Goal: Task Accomplishment & Management: Manage account settings

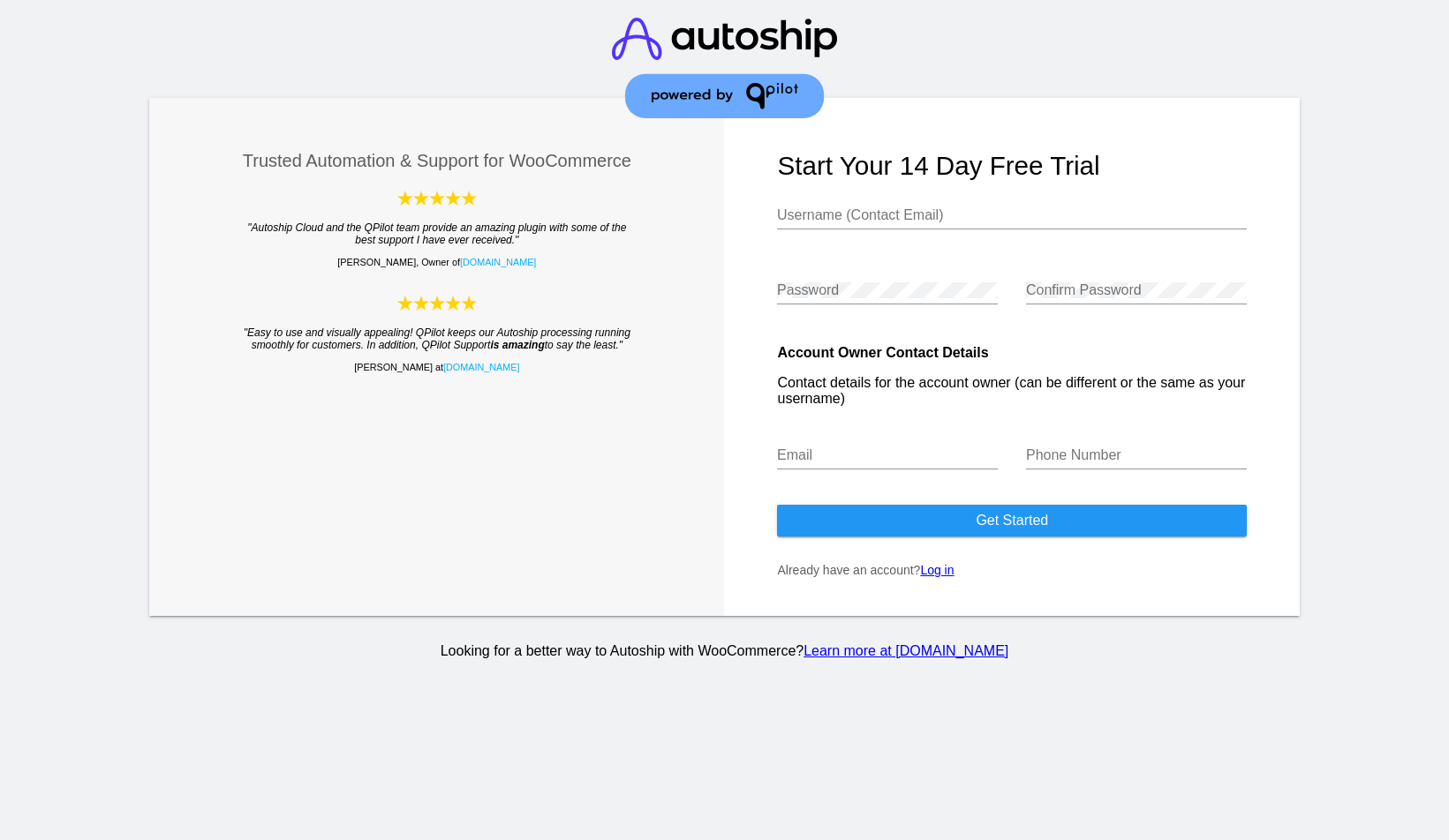
click at [943, 577] on link "Log in" at bounding box center [937, 570] width 33 height 15
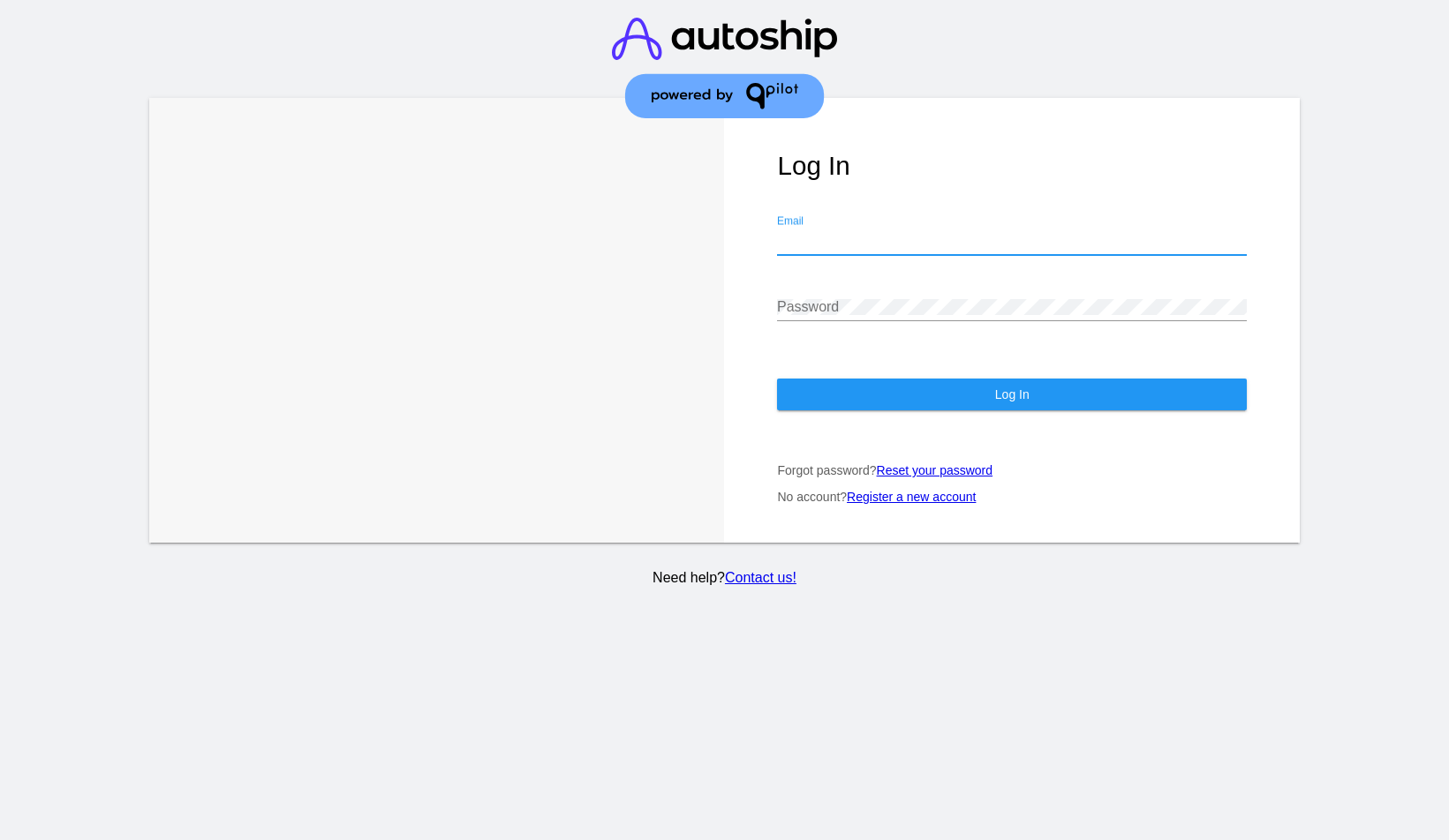
type input "info@dermaplanepro.com"
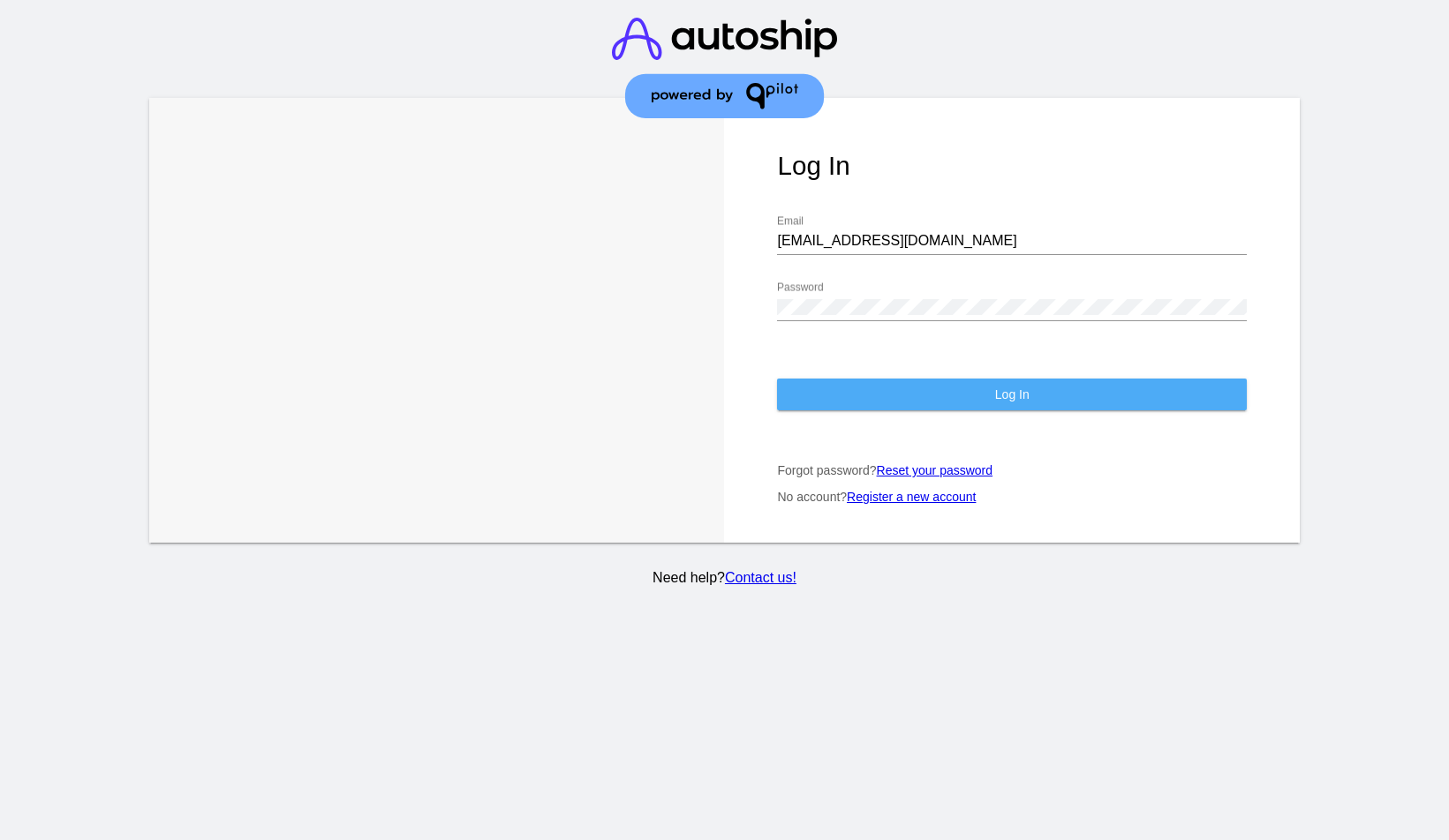
click at [1007, 401] on span "Log In" at bounding box center [1011, 395] width 34 height 15
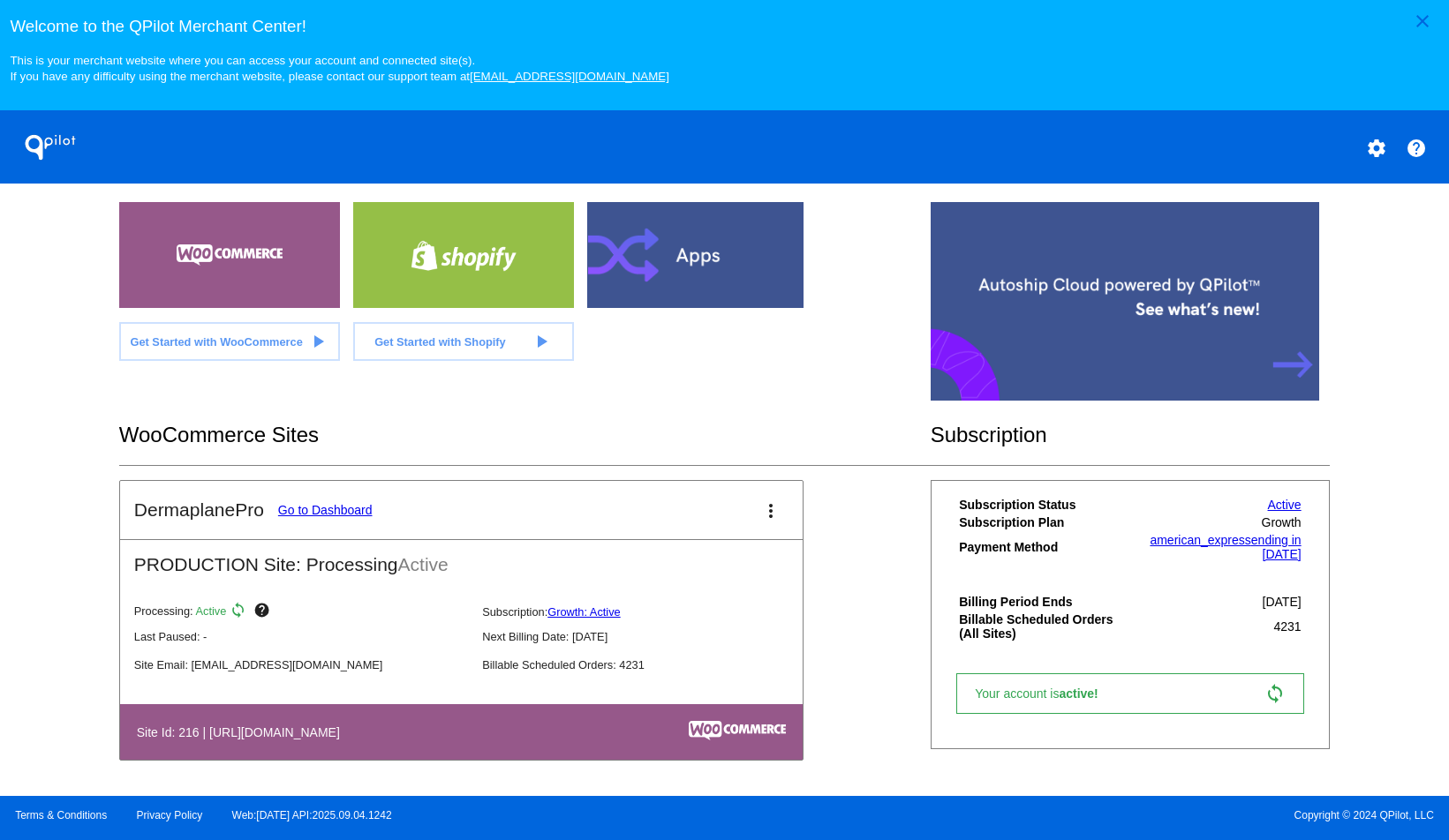
scroll to position [353, 0]
click at [349, 508] on link "Go to Dashboard" at bounding box center [325, 509] width 94 height 15
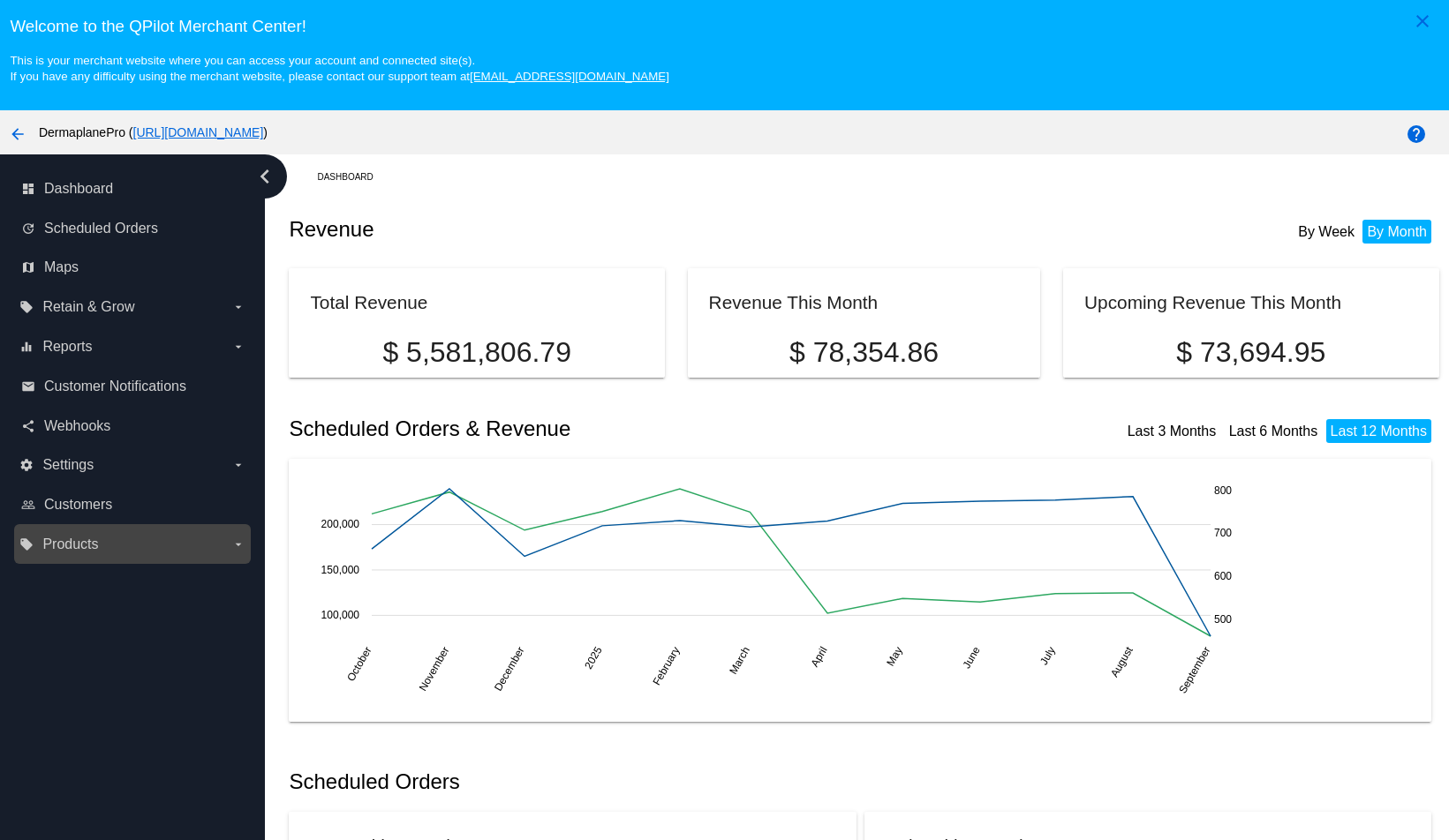
drag, startPoint x: 88, startPoint y: 546, endPoint x: 100, endPoint y: 553, distance: 13.9
click at [88, 546] on span "Products" at bounding box center [70, 544] width 55 height 16
click at [0, 0] on input "local_offer Products arrow_drop_down" at bounding box center [0, 0] width 0 height 0
click at [145, 577] on div "Products" at bounding box center [146, 579] width 183 height 15
click at [92, 582] on span "Products" at bounding box center [81, 579] width 53 height 15
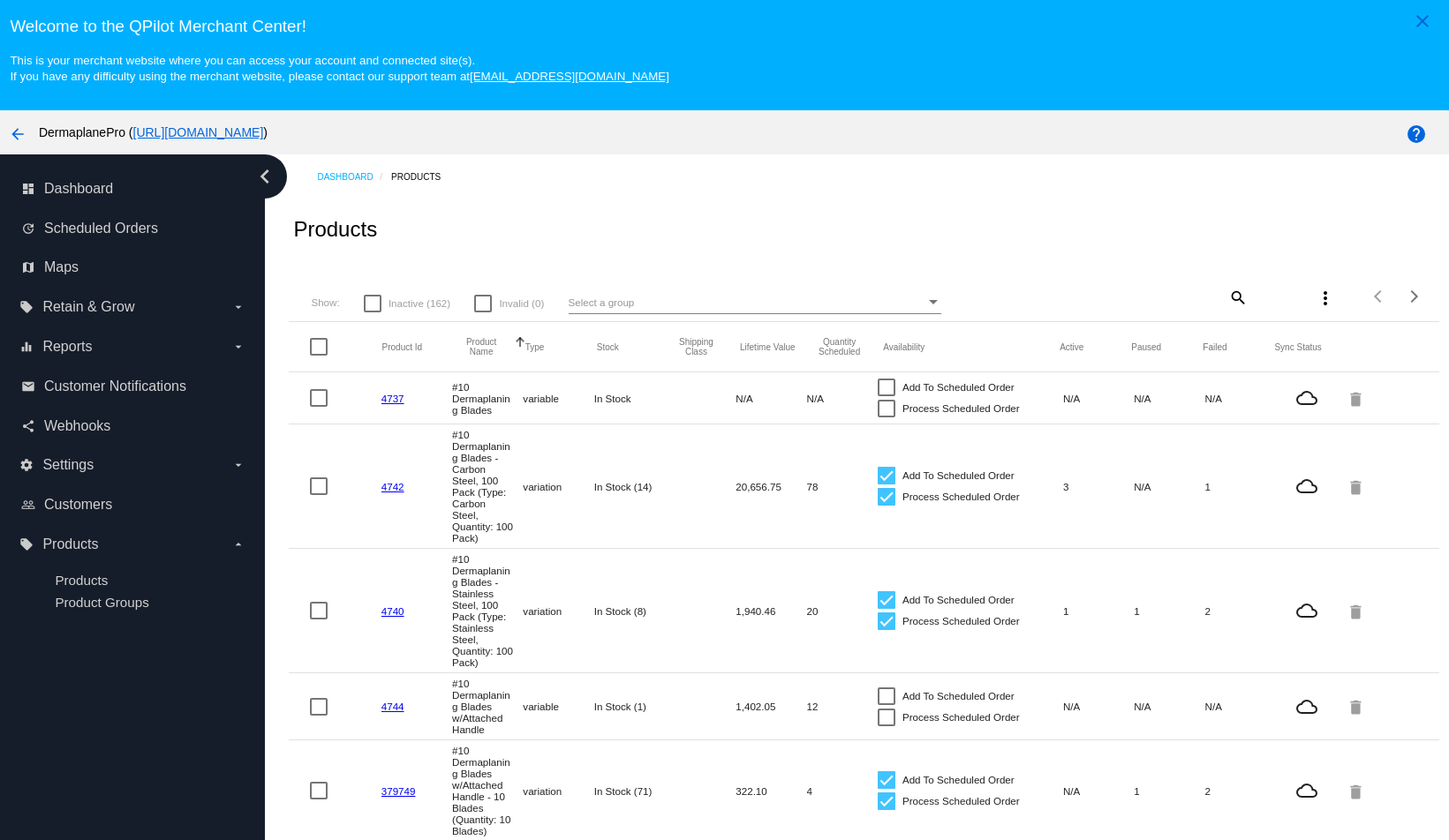
click at [717, 308] on div "Select a group" at bounding box center [747, 302] width 357 height 21
click at [1170, 297] on div at bounding box center [724, 420] width 1449 height 840
click at [1233, 298] on mat-icon "search" at bounding box center [1237, 297] width 21 height 27
click at [1090, 300] on input "Search" at bounding box center [1152, 294] width 191 height 15
type input "bio"
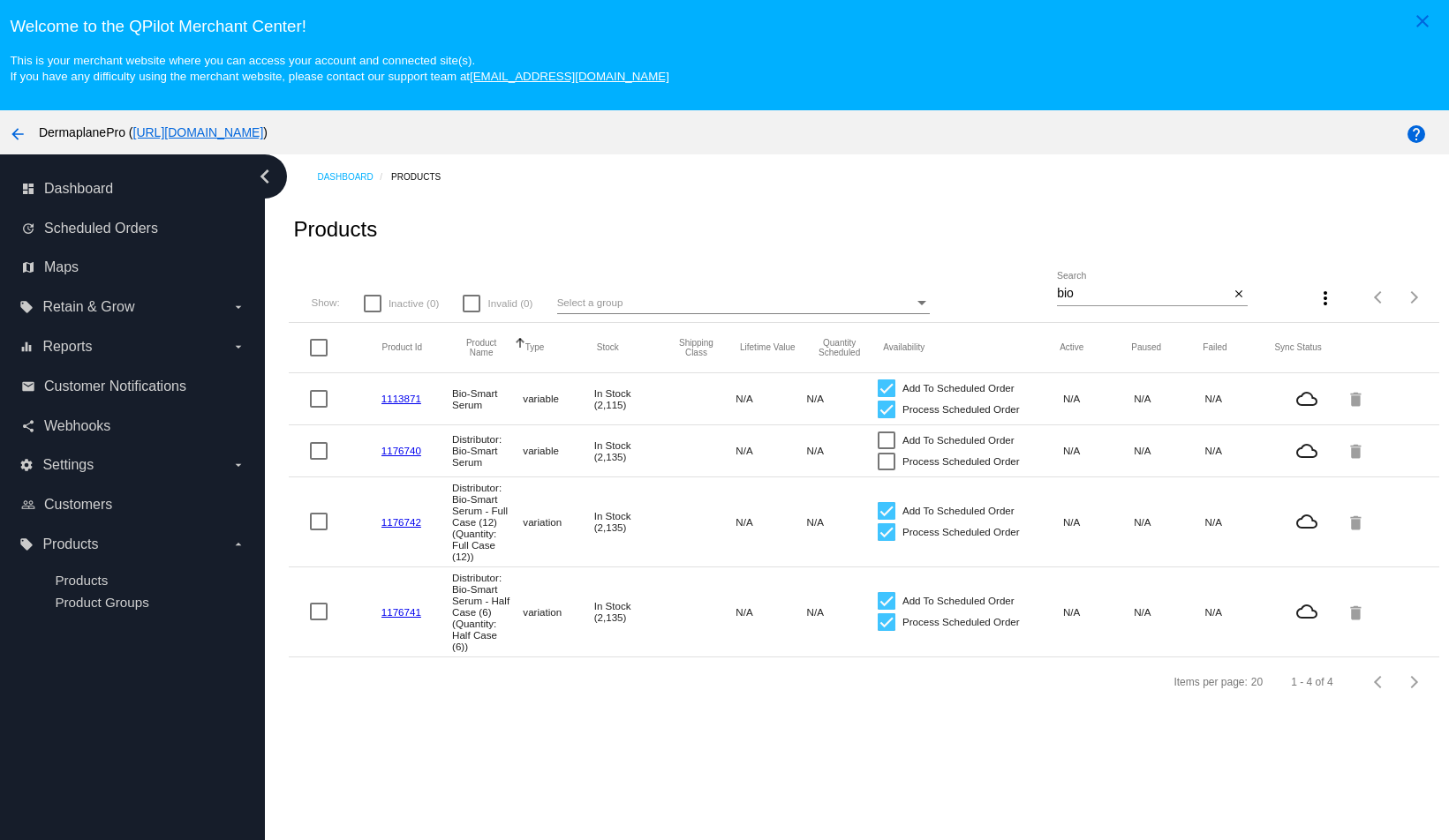
click at [400, 402] on link "1113871" at bounding box center [401, 399] width 40 height 12
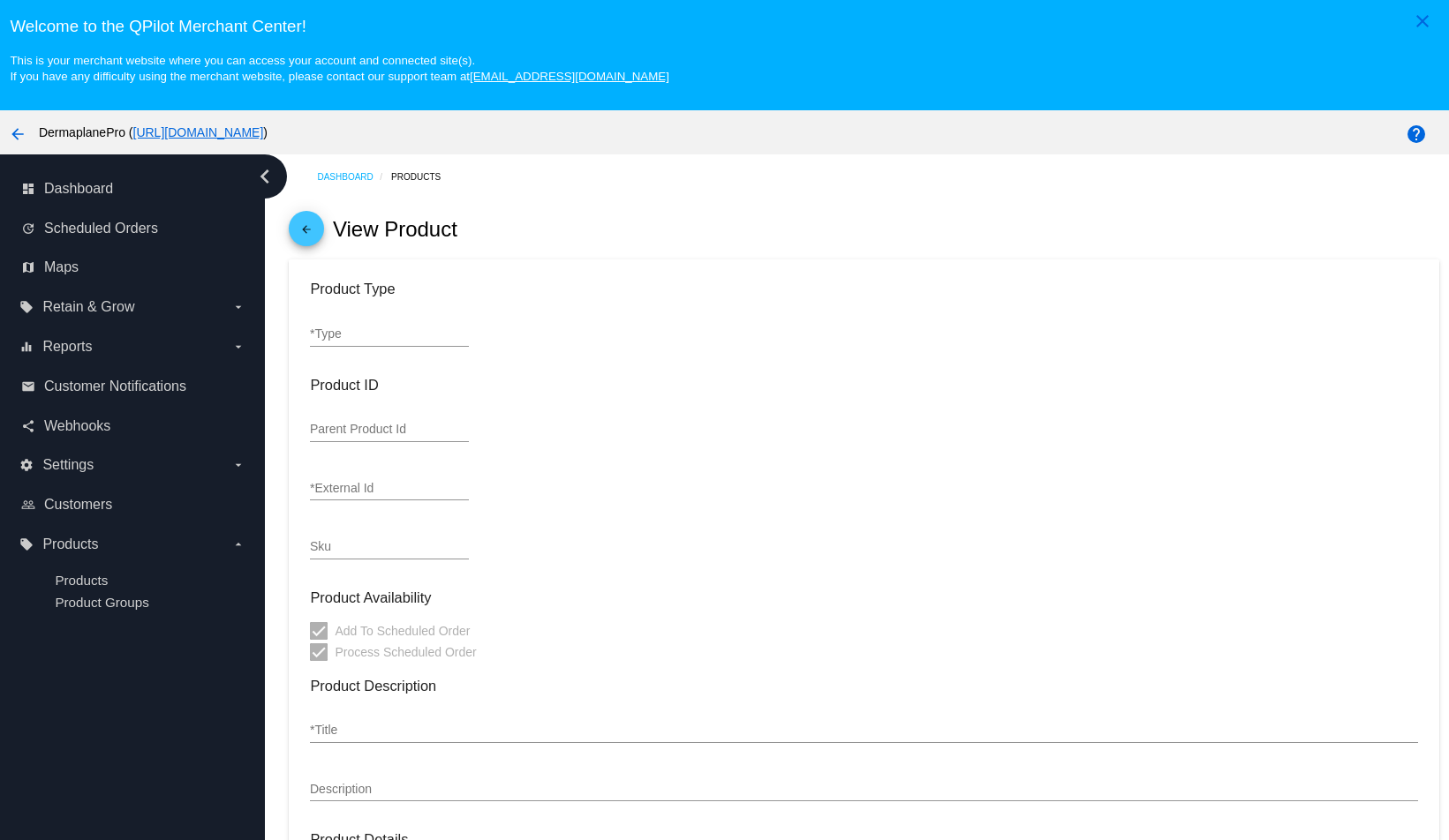
type input "variable"
type input "1113871"
type input "5850"
type input "Bio-Smart Serum"
type input "0"
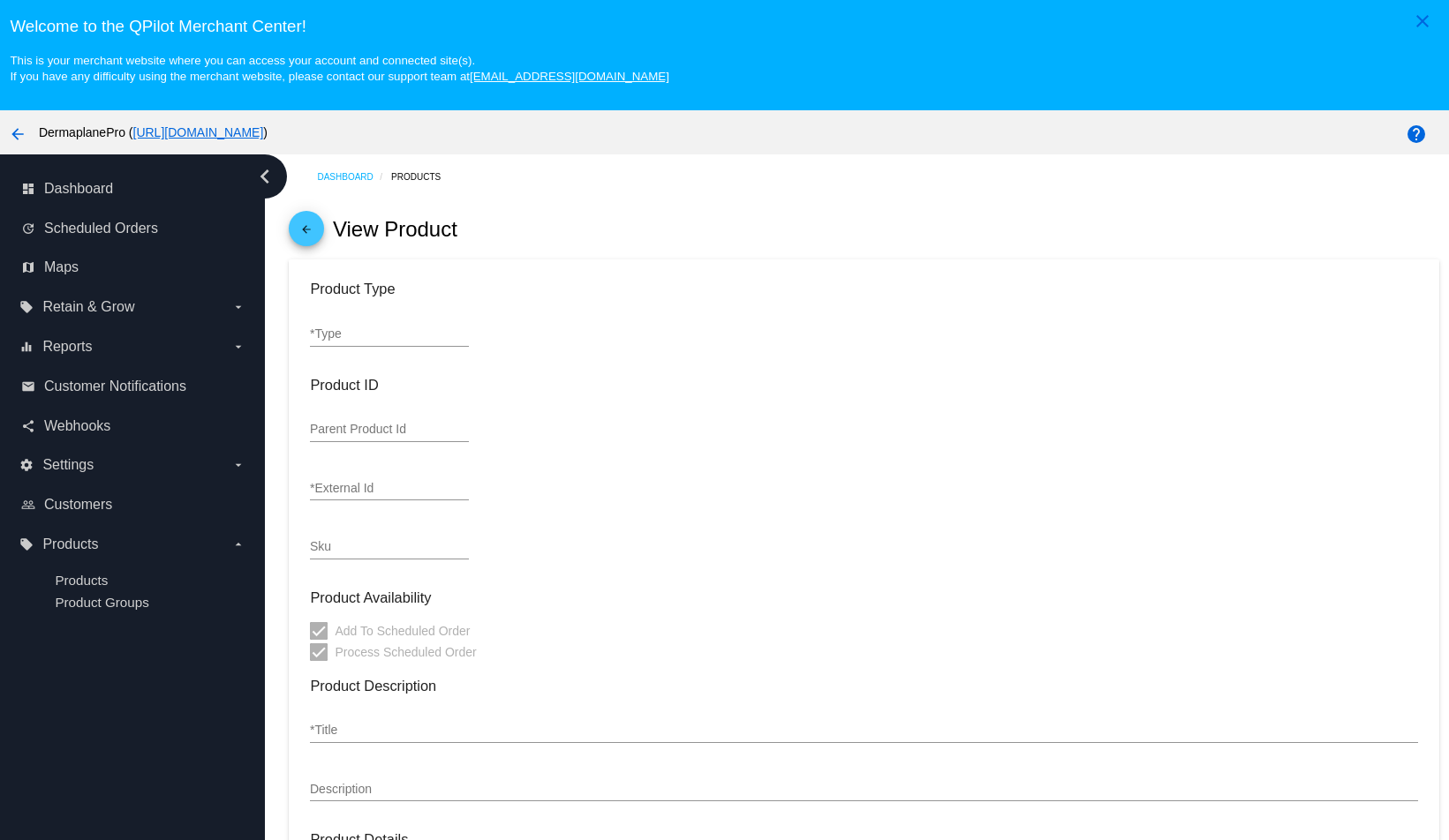
type input "38.35"
type input "1.5"
type input "3"
type input ".25"
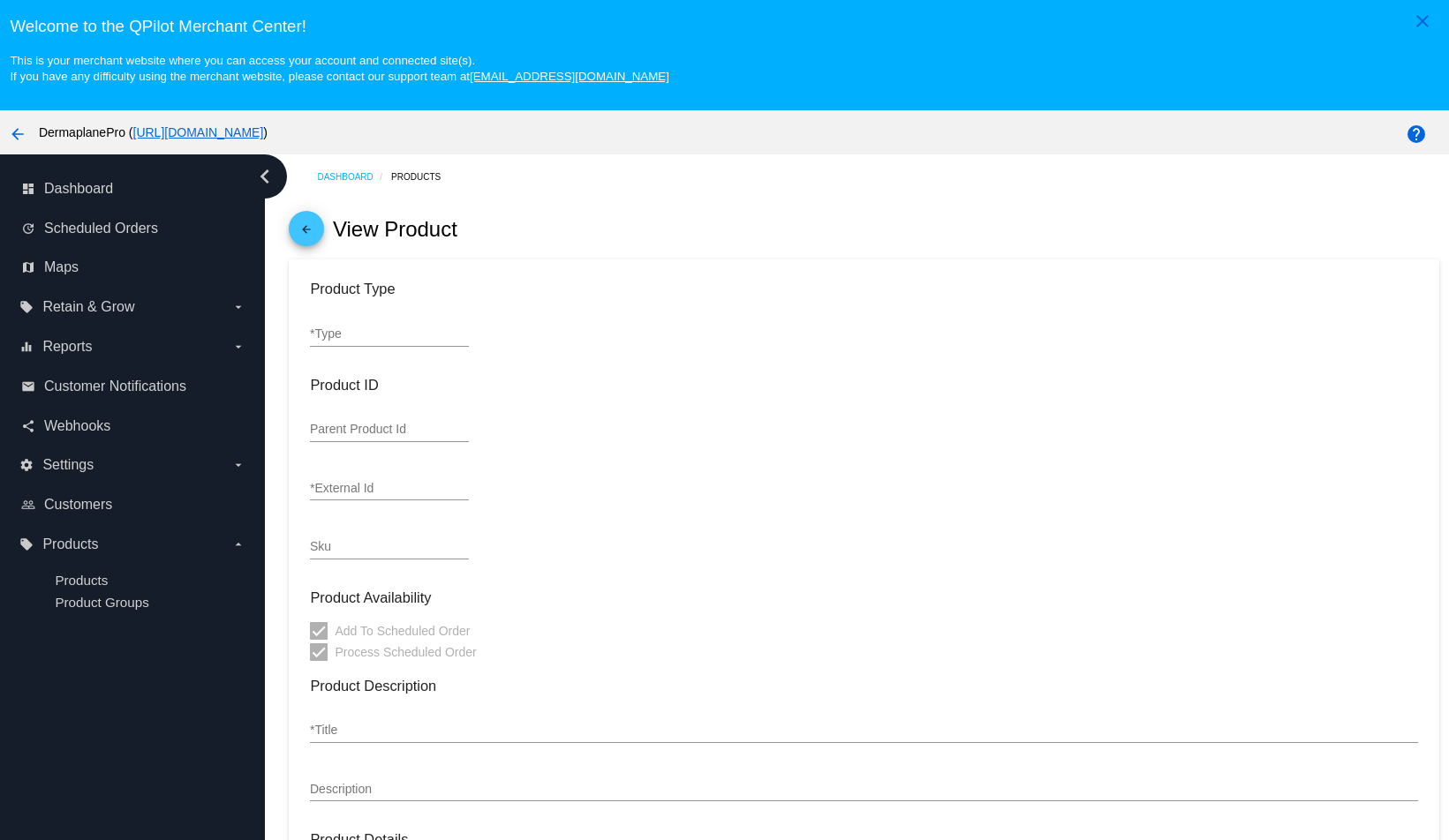
type input "In Stock (2,115)"
click at [307, 231] on mat-icon "arrow_back" at bounding box center [306, 234] width 21 height 21
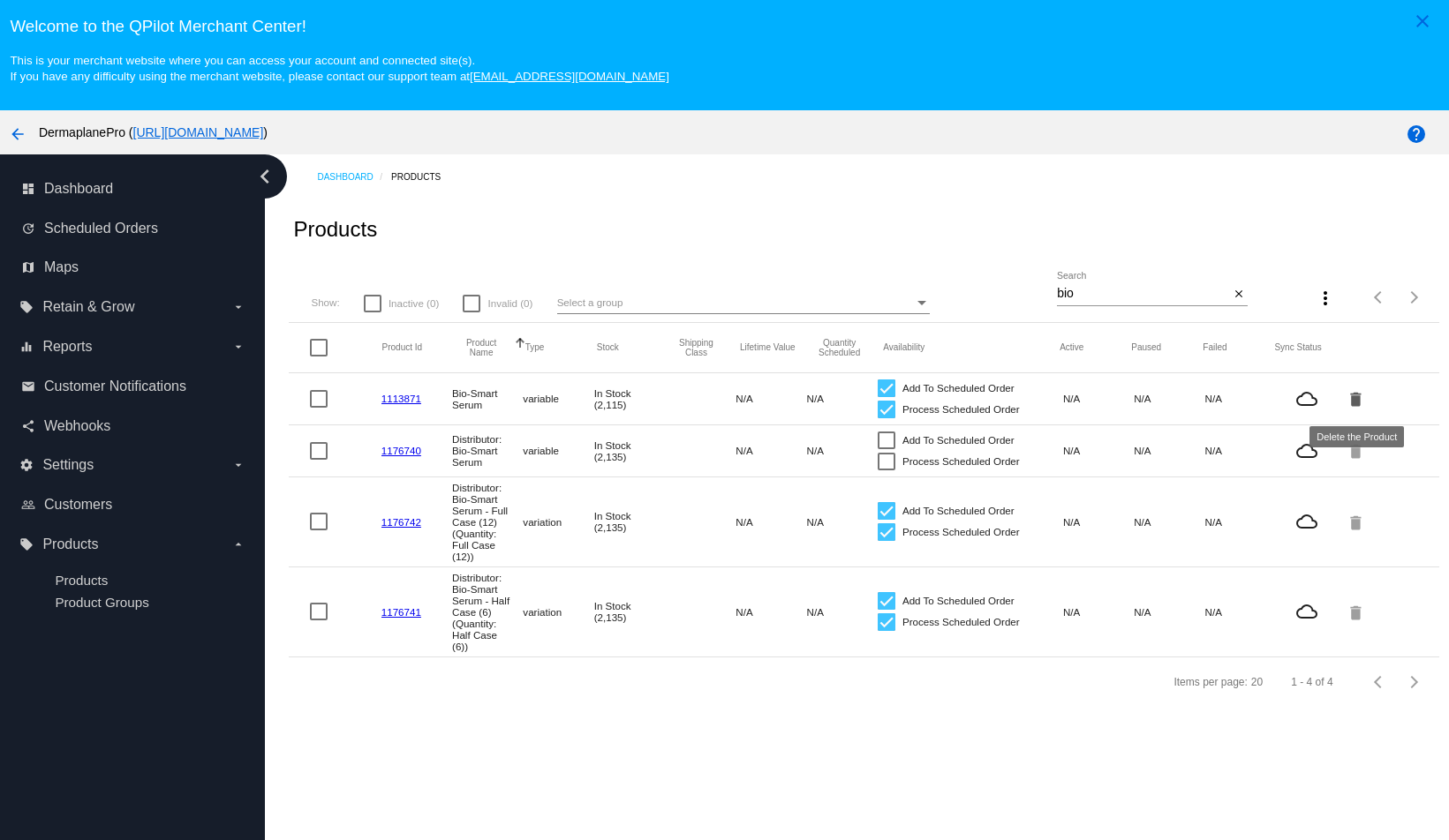
click at [1361, 401] on mat-icon "delete" at bounding box center [1357, 399] width 21 height 27
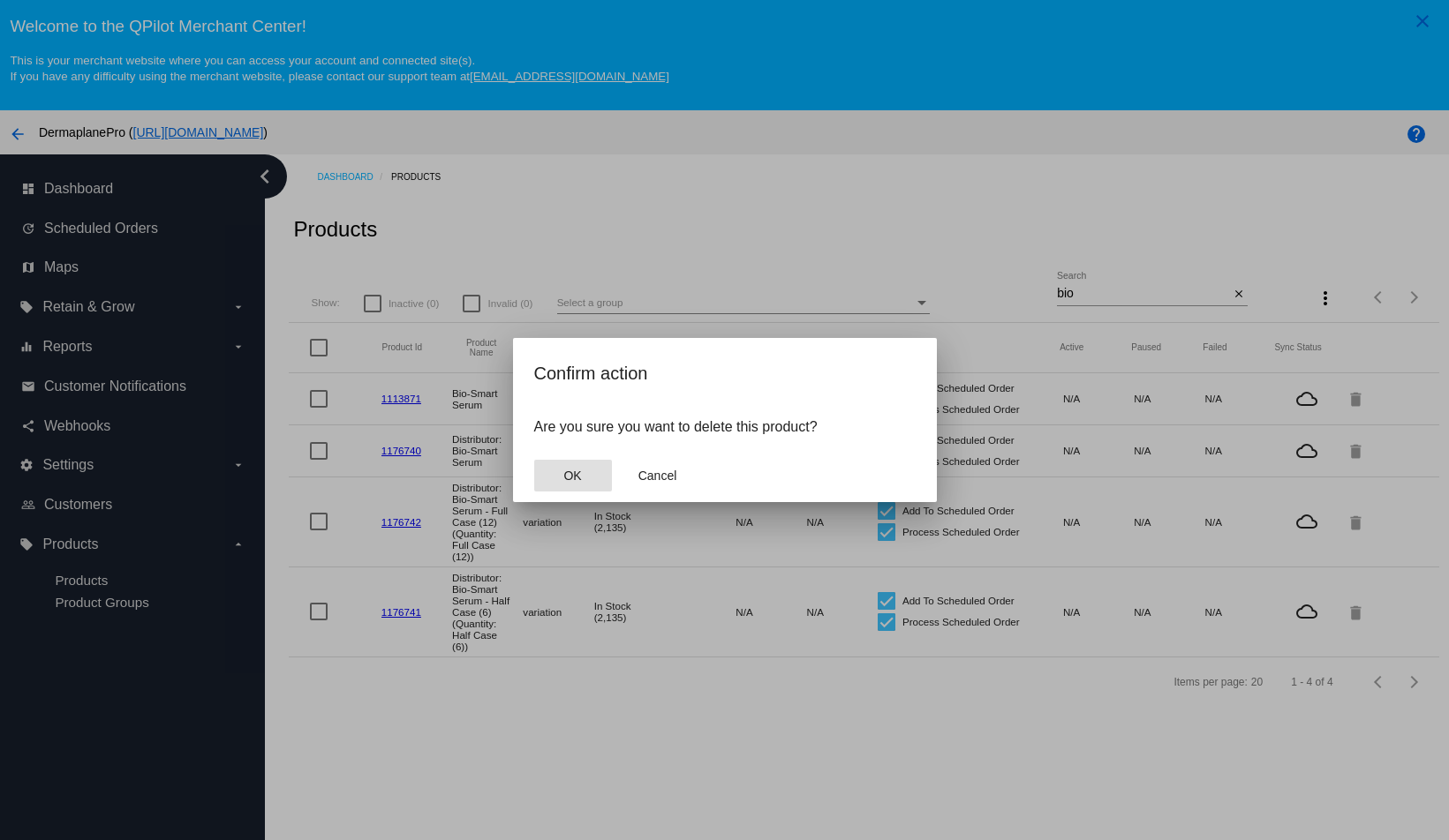
drag, startPoint x: 570, startPoint y: 473, endPoint x: 848, endPoint y: 445, distance: 279.4
click at [570, 472] on span "OK" at bounding box center [572, 475] width 18 height 15
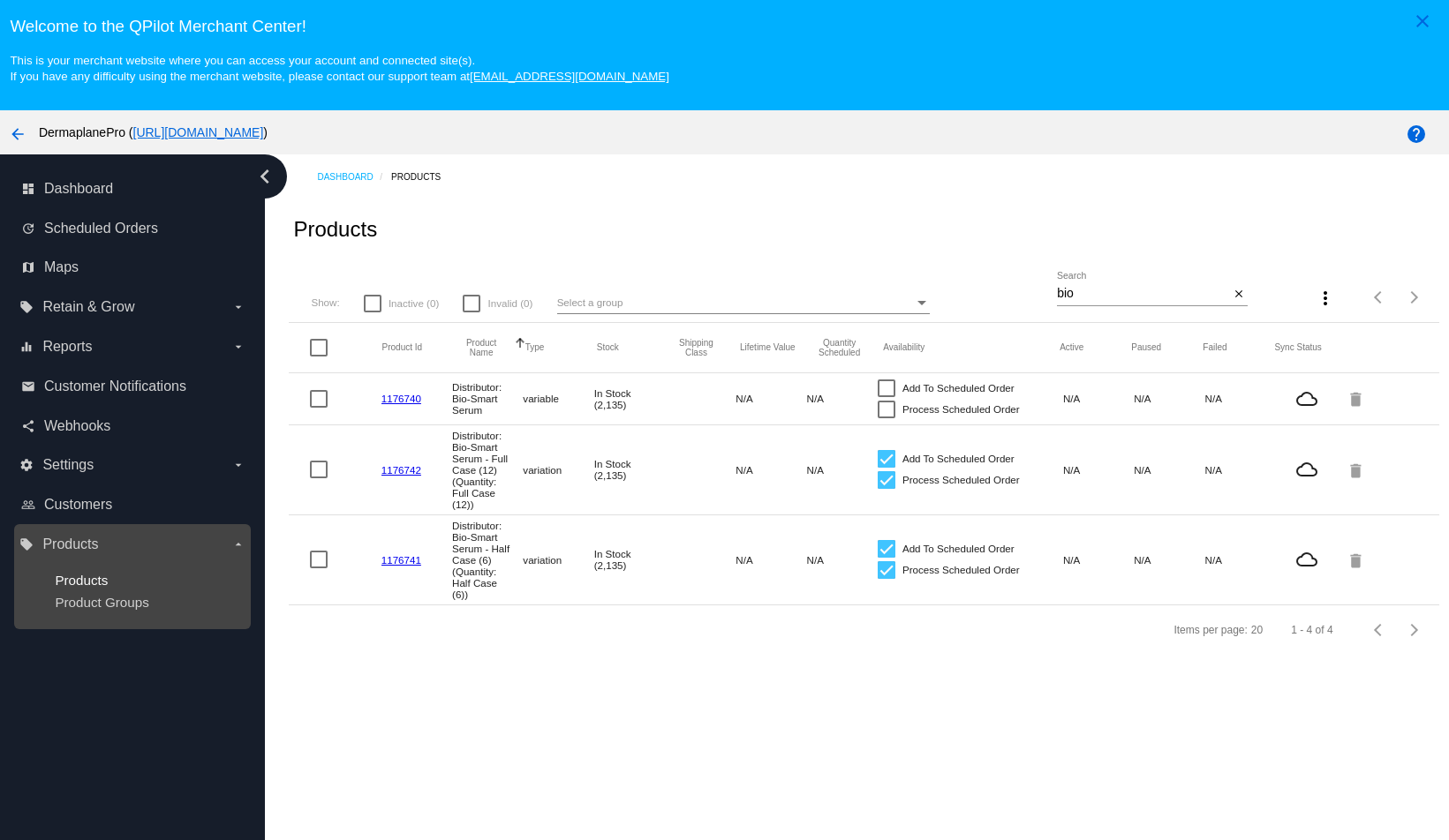
click at [91, 578] on span "Products" at bounding box center [81, 579] width 53 height 15
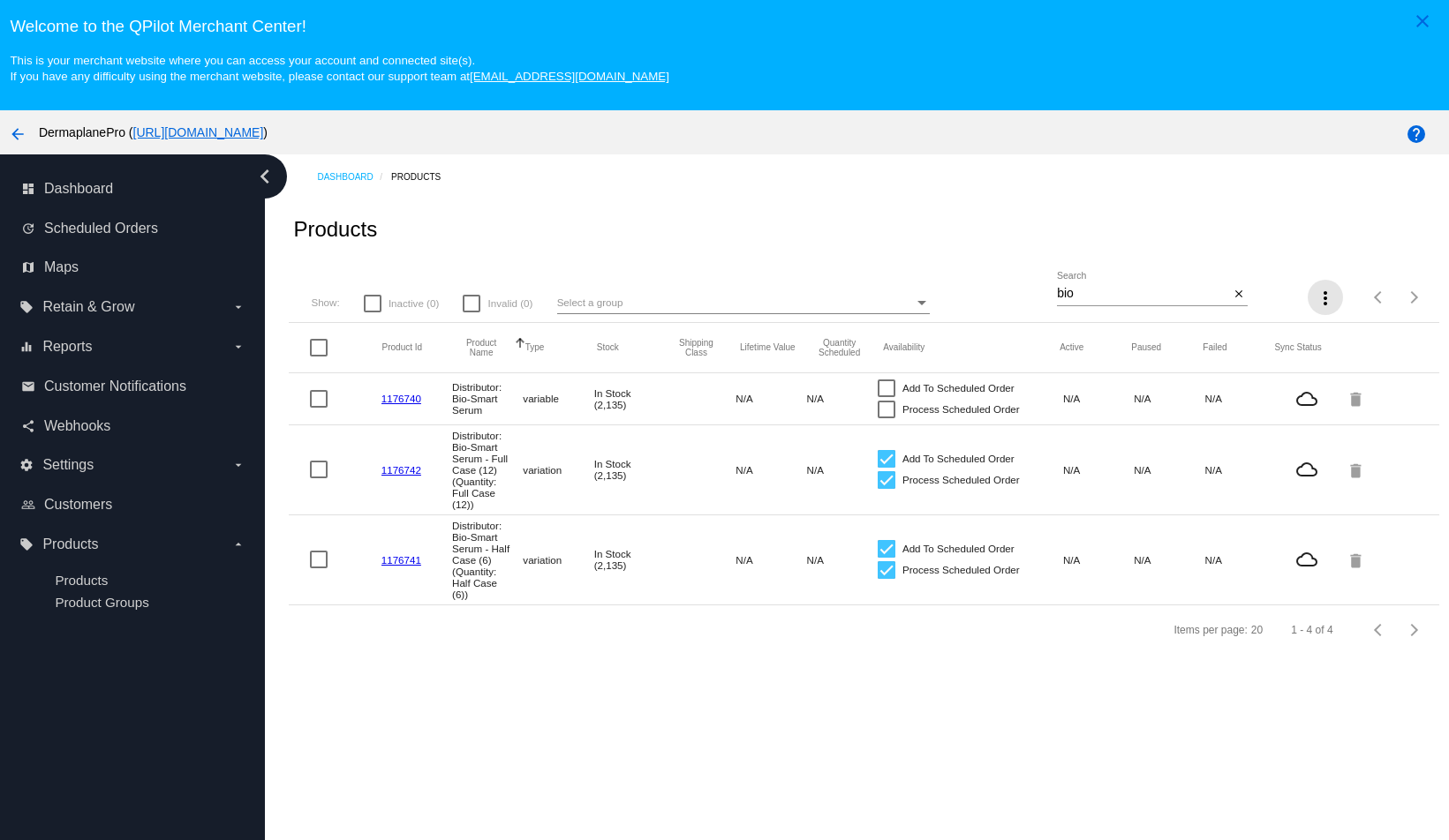
click at [1325, 302] on mat-icon "more_vert" at bounding box center [1325, 298] width 21 height 21
drag, startPoint x: 1212, startPoint y: 201, endPoint x: 1144, endPoint y: 174, distance: 73.2
click at [1212, 201] on div at bounding box center [724, 420] width 1449 height 840
click at [1326, 301] on mat-icon "more_vert" at bounding box center [1325, 298] width 21 height 21
click at [925, 186] on div at bounding box center [724, 420] width 1449 height 840
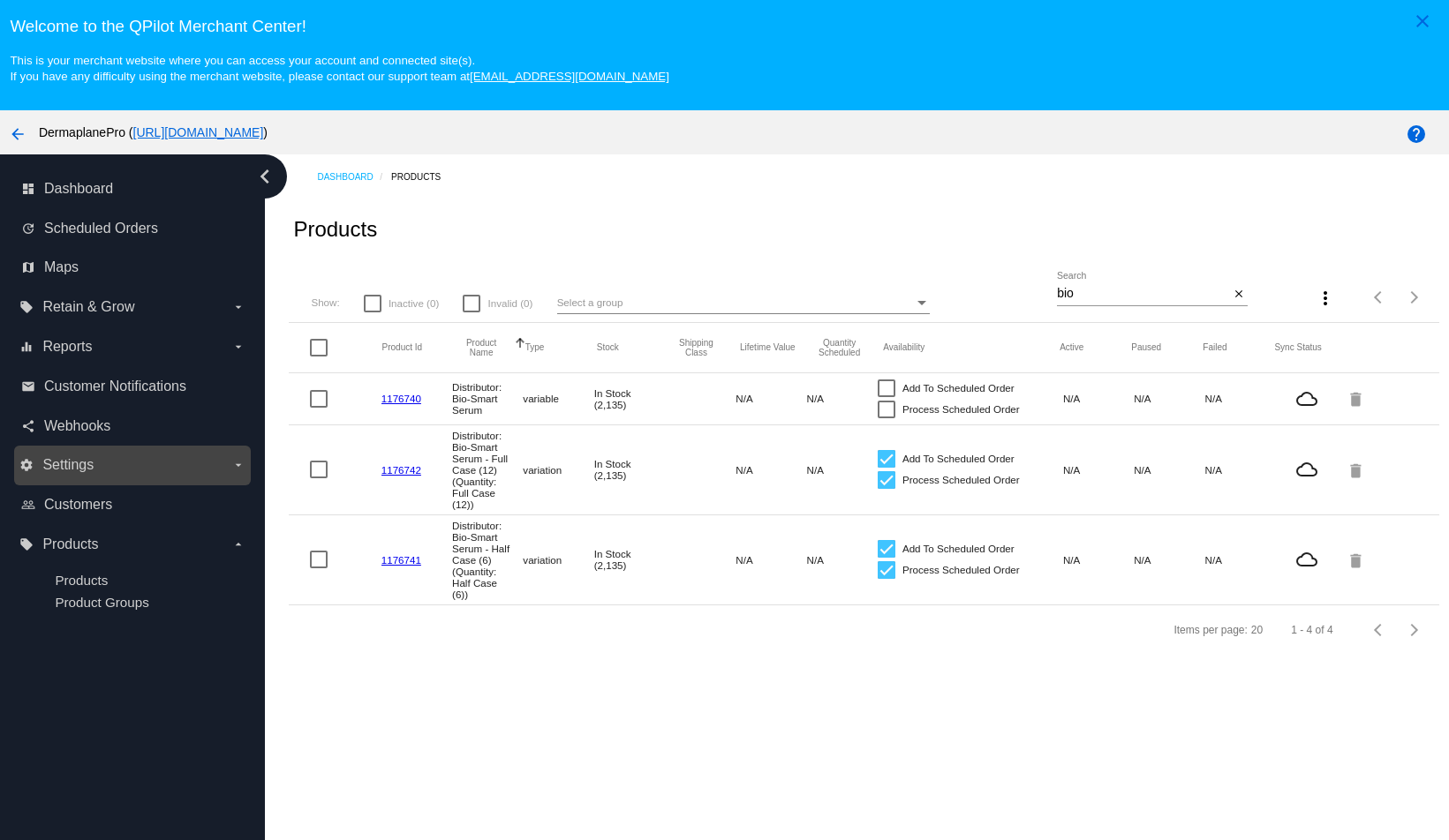
click at [67, 462] on span "Settings" at bounding box center [68, 465] width 52 height 16
click at [0, 0] on input "settings Settings arrow_drop_down" at bounding box center [0, 0] width 0 height 0
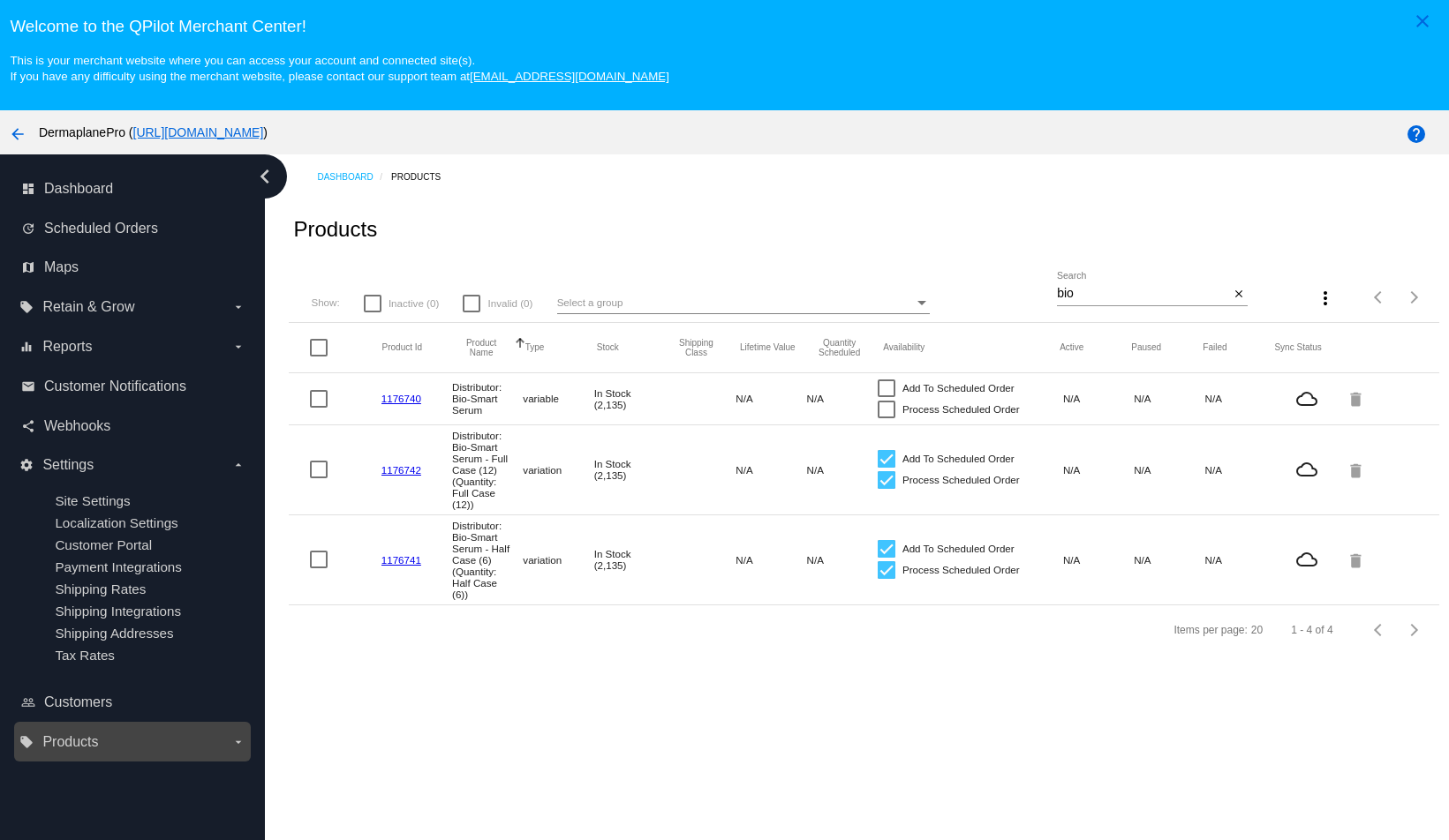
click at [131, 752] on label "local_offer Products arrow_drop_down" at bounding box center [132, 742] width 226 height 28
click at [0, 0] on input "local_offer Products arrow_drop_down" at bounding box center [0, 0] width 0 height 0
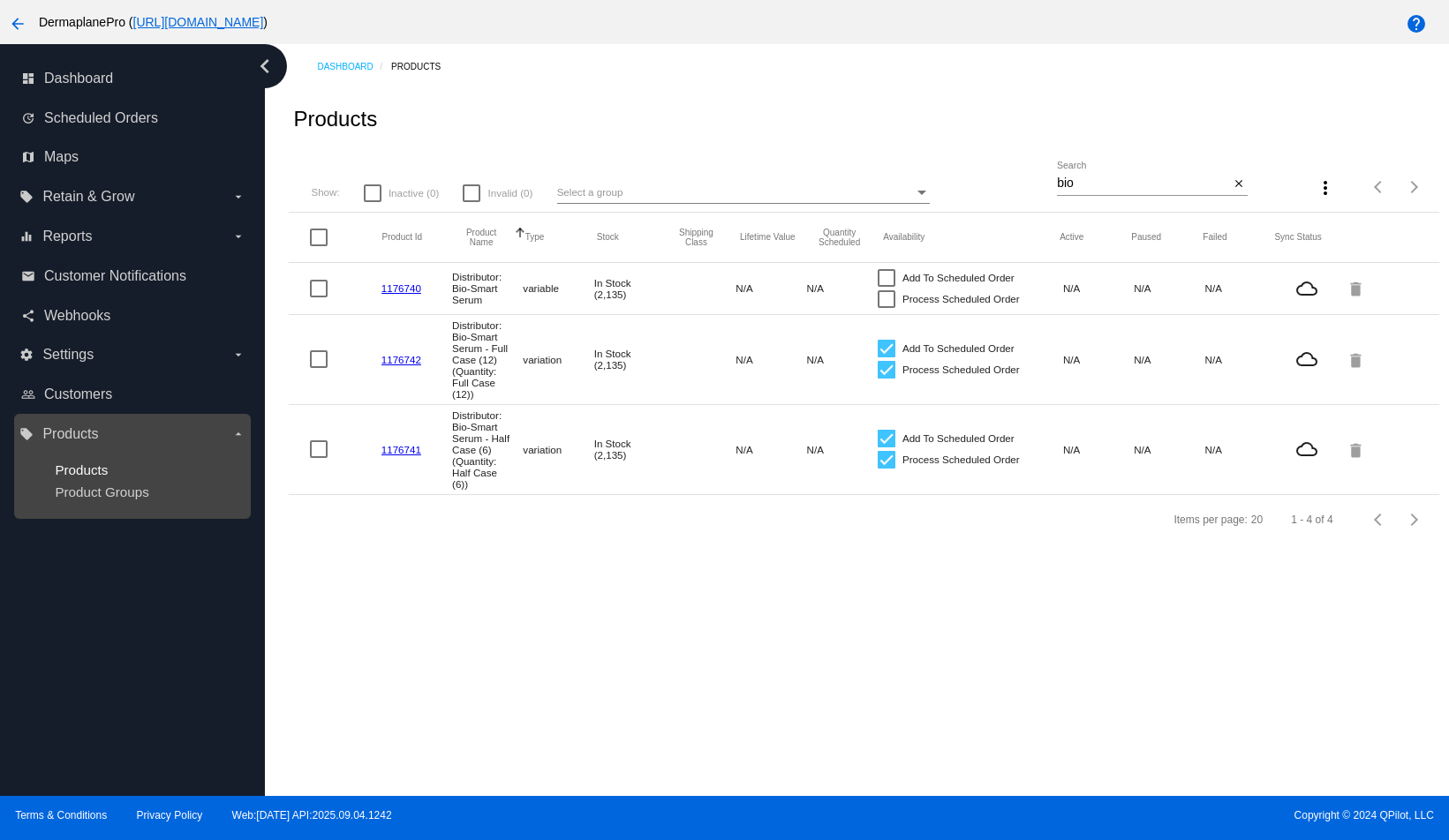
scroll to position [111, 0]
click at [83, 470] on span "Products" at bounding box center [81, 470] width 53 height 15
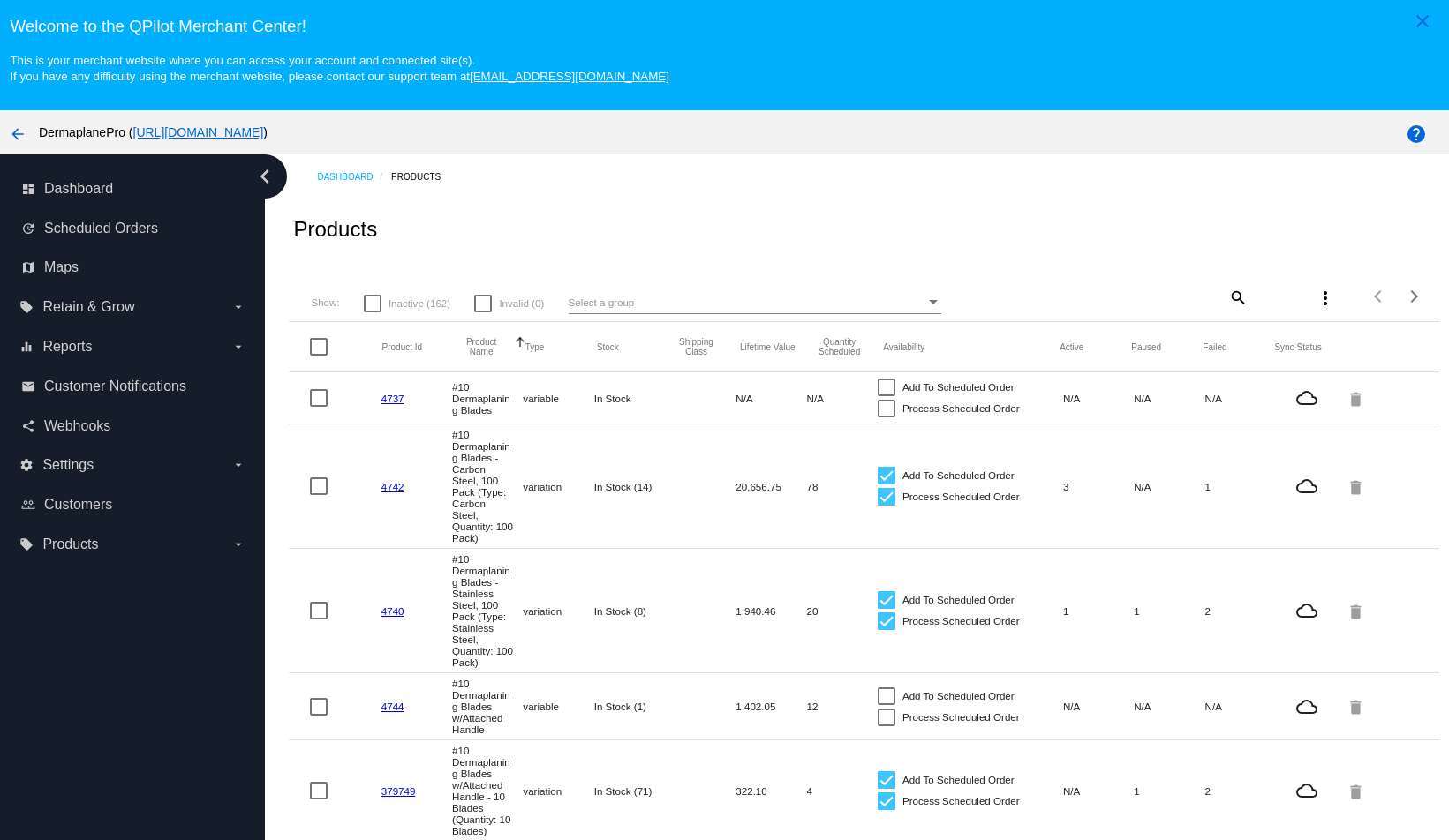
click at [1240, 298] on mat-icon "search" at bounding box center [1237, 297] width 21 height 27
click at [1155, 298] on input "Search" at bounding box center [1152, 294] width 191 height 15
type input "bio"
